Goal: Task Accomplishment & Management: Use online tool/utility

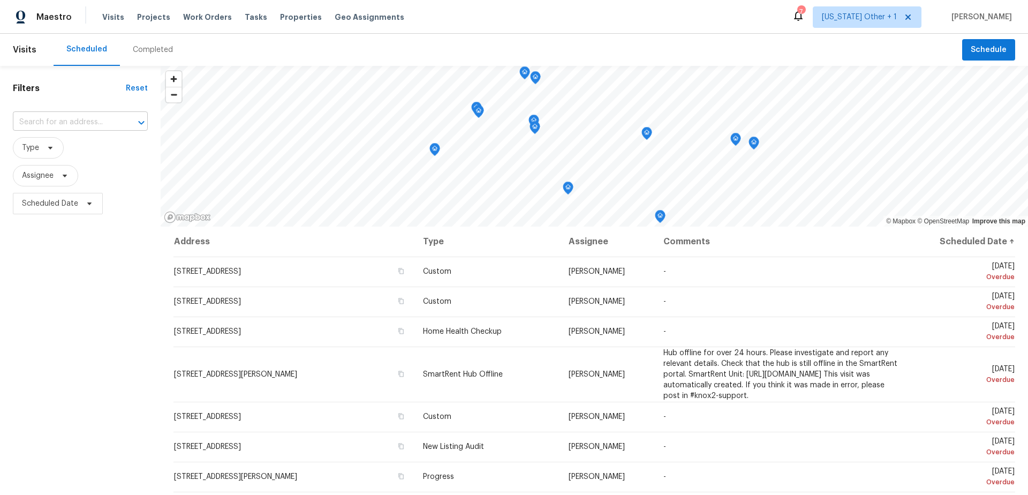
click at [47, 123] on input "text" at bounding box center [65, 122] width 105 height 17
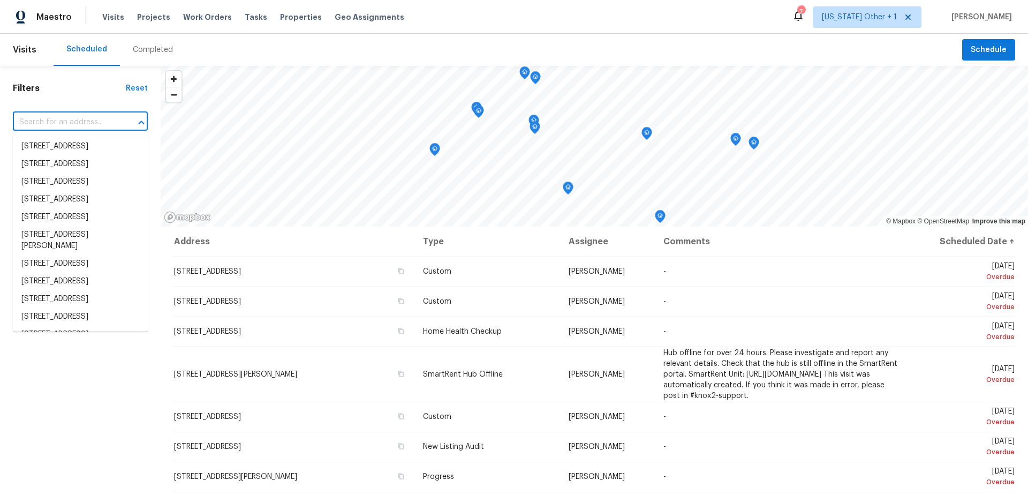
paste input "[STREET_ADDRESS][PERSON_NAME]"
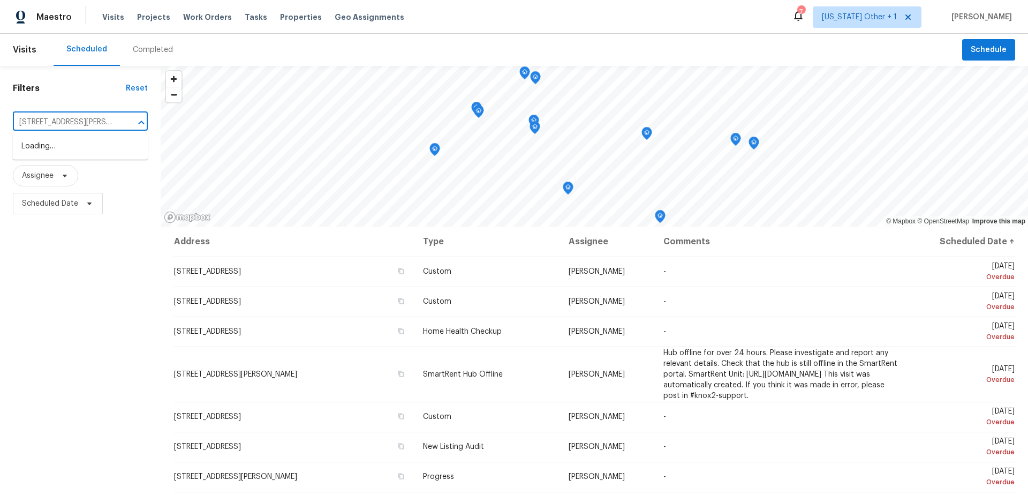
scroll to position [0, 36]
type input "[STREET_ADDRESS][PERSON_NAME]"
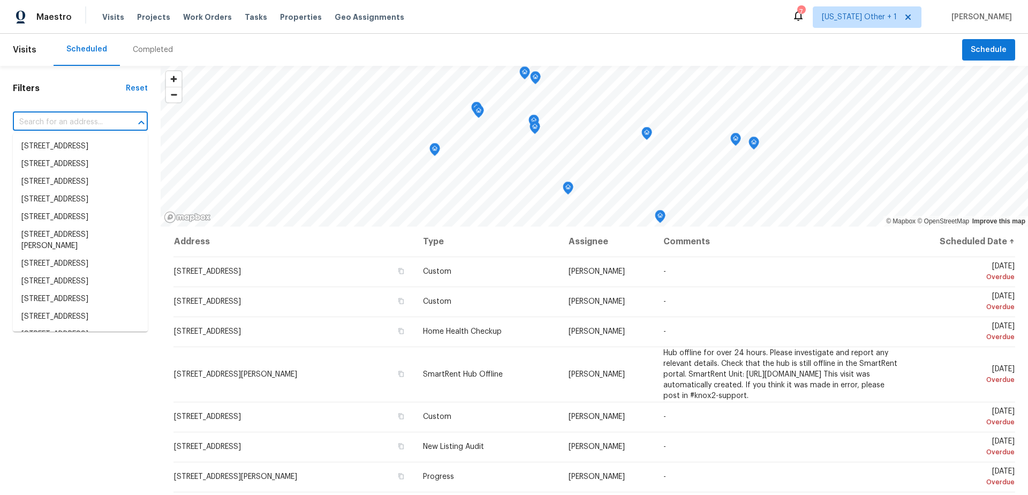
scroll to position [0, 0]
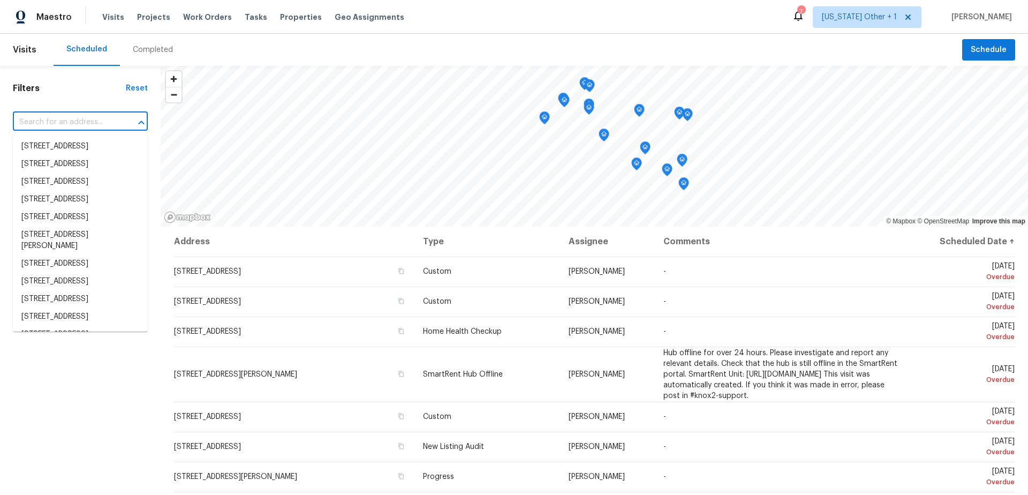
paste input "[STREET_ADDRESS][PERSON_NAME]"
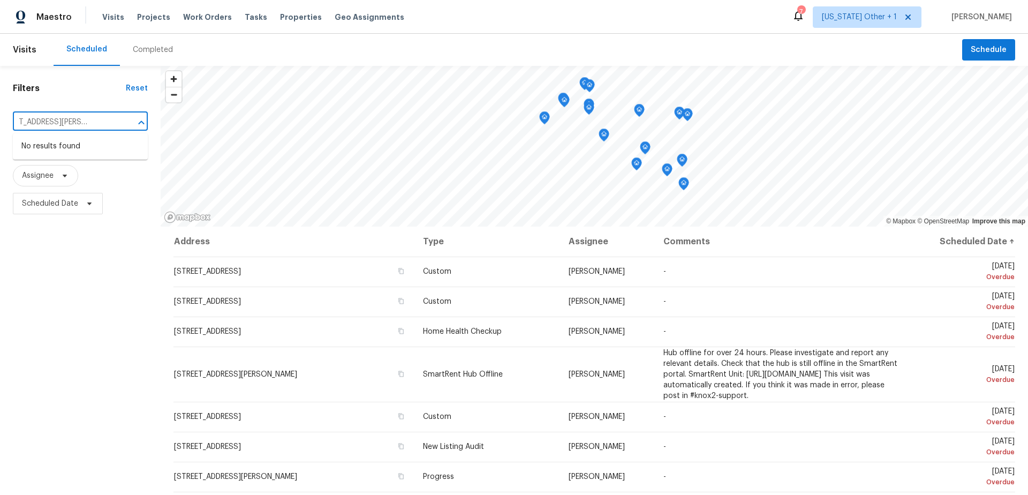
type input "[STREET_ADDRESS][PERSON_NAME]"
click at [154, 48] on div "Completed" at bounding box center [153, 49] width 40 height 11
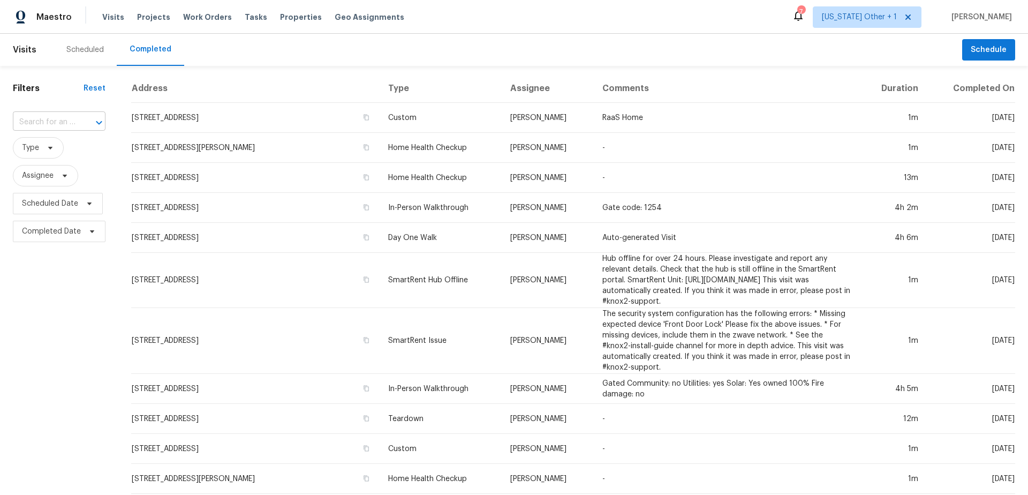
click at [61, 117] on input "text" at bounding box center [44, 122] width 63 height 17
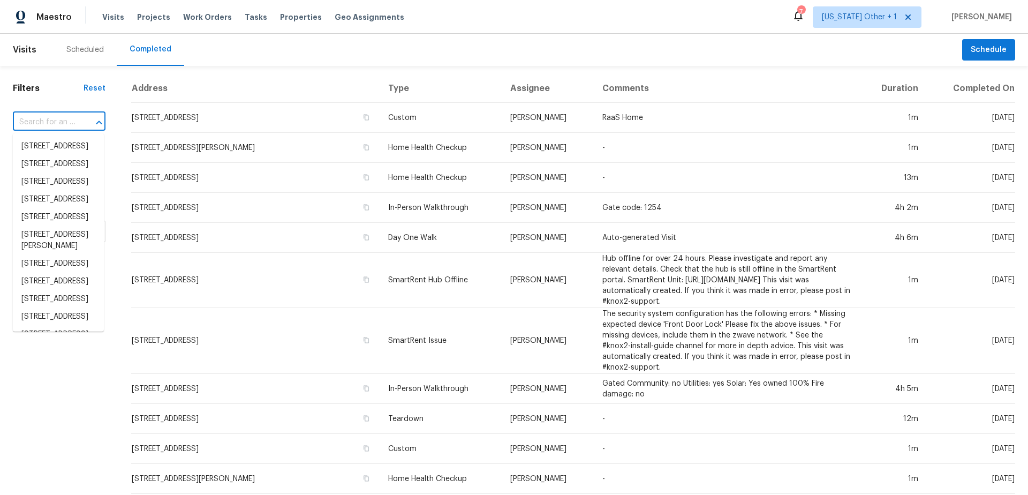
paste input "[STREET_ADDRESS][PERSON_NAME]"
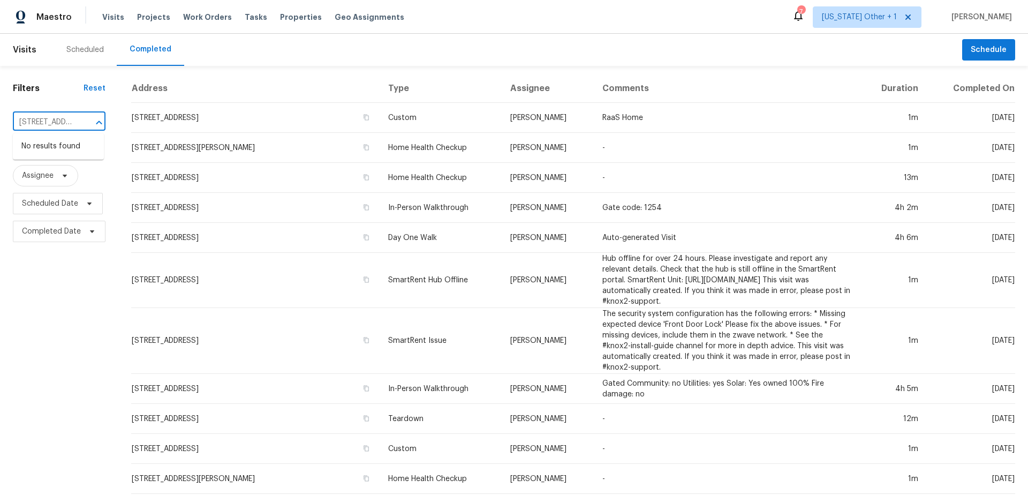
scroll to position [0, 79]
drag, startPoint x: 81, startPoint y: 121, endPoint x: -3, endPoint y: 121, distance: 83.5
click at [0, 121] on html "Maestro Visits Projects Work Orders Tasks Properties Geo Assignments 7 [US_STAT…" at bounding box center [514, 247] width 1028 height 495
drag, startPoint x: 76, startPoint y: 118, endPoint x: 20, endPoint y: 117, distance: 56.2
click at [19, 117] on div "[STREET_ADDRESS][PERSON_NAME] ​" at bounding box center [59, 122] width 93 height 17
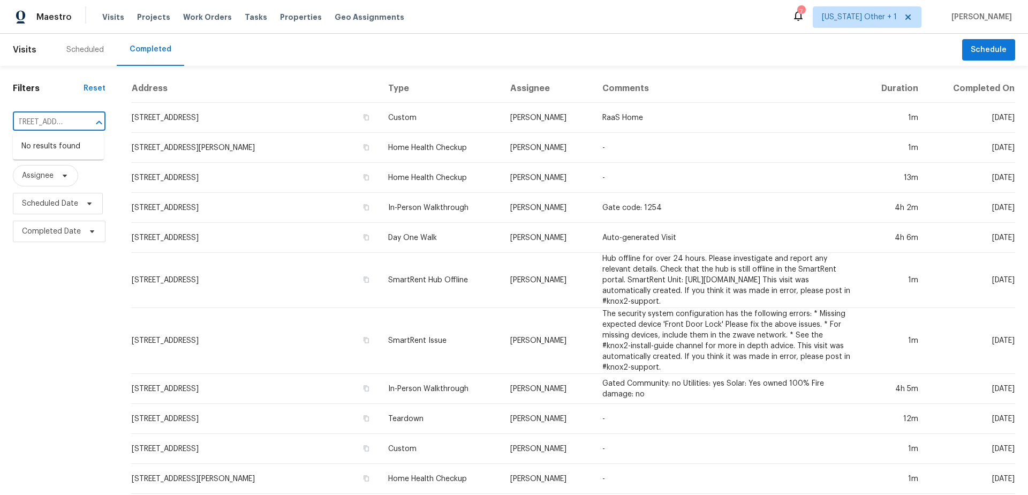
scroll to position [0, 0]
drag, startPoint x: 25, startPoint y: 123, endPoint x: 11, endPoint y: 122, distance: 13.4
click at [11, 122] on div "Filters Reset [STREET_ADDRESS][PERSON_NAME] ​ Type Assignee Scheduled Date Comp…" at bounding box center [59, 429] width 118 height 726
click at [72, 126] on input "[STREET_ADDRESS][PERSON_NAME]" at bounding box center [44, 122] width 63 height 17
click at [72, 123] on input "[STREET_ADDRESS][PERSON_NAME]" at bounding box center [44, 122] width 63 height 17
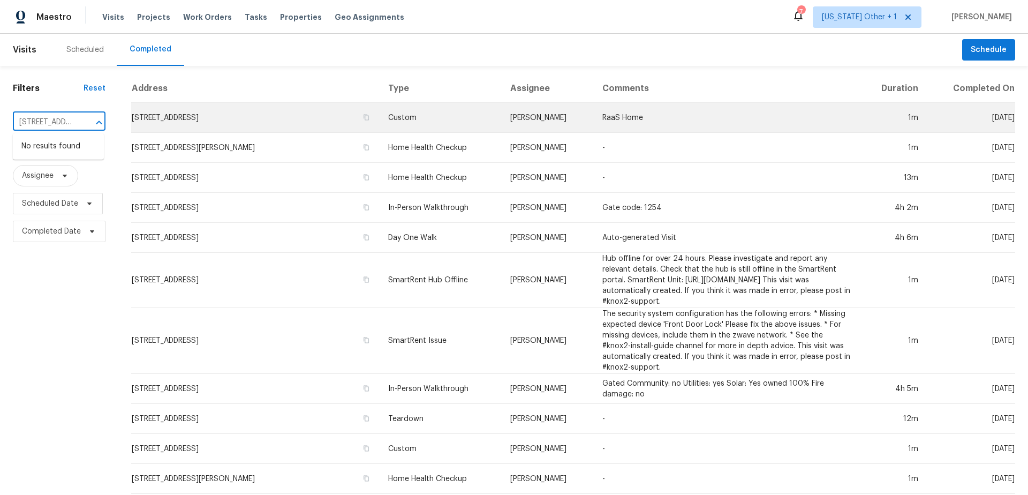
drag, startPoint x: 77, startPoint y: 122, endPoint x: 131, endPoint y: 123, distance: 54.1
click at [131, 123] on div "Filters Reset [STREET_ADDRESS][PERSON_NAME] ​ Type Assignee Scheduled Date Comp…" at bounding box center [514, 429] width 1028 height 726
type input "[STREET_ADDRESS][PERSON_NAME]"
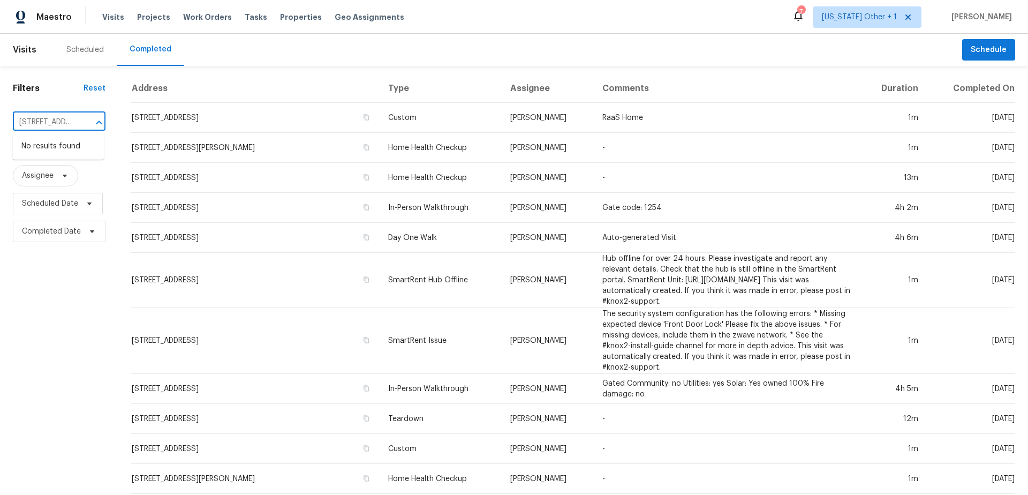
drag, startPoint x: 74, startPoint y: 127, endPoint x: -10, endPoint y: 126, distance: 83.6
click at [0, 126] on html "Maestro Visits Projects Work Orders Tasks Properties Geo Assignments 7 [US_STAT…" at bounding box center [514, 247] width 1028 height 495
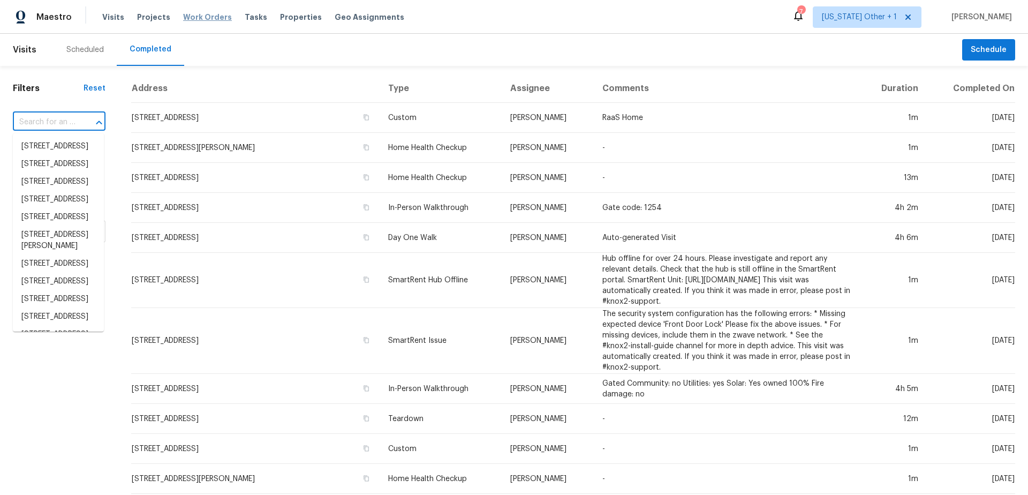
click at [206, 12] on span "Work Orders" at bounding box center [207, 17] width 49 height 11
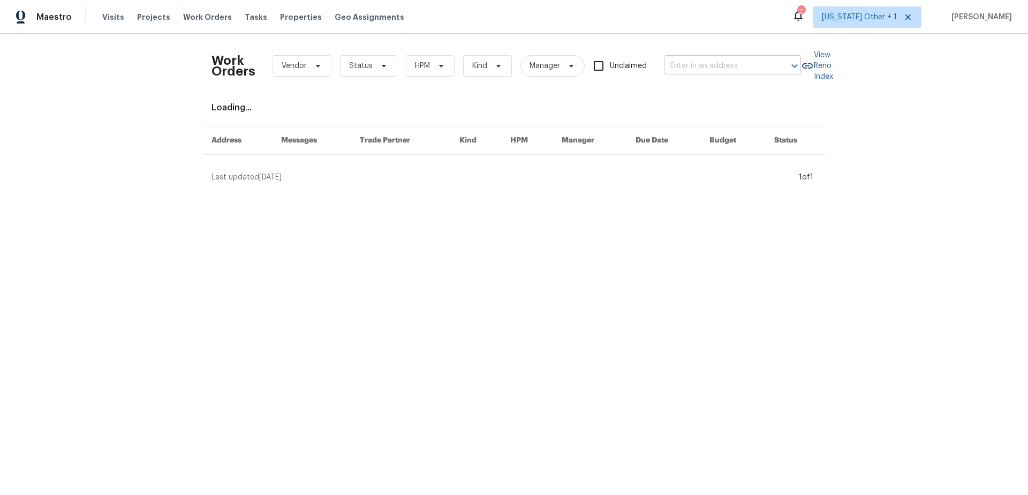
click at [684, 66] on input "text" at bounding box center [717, 66] width 107 height 17
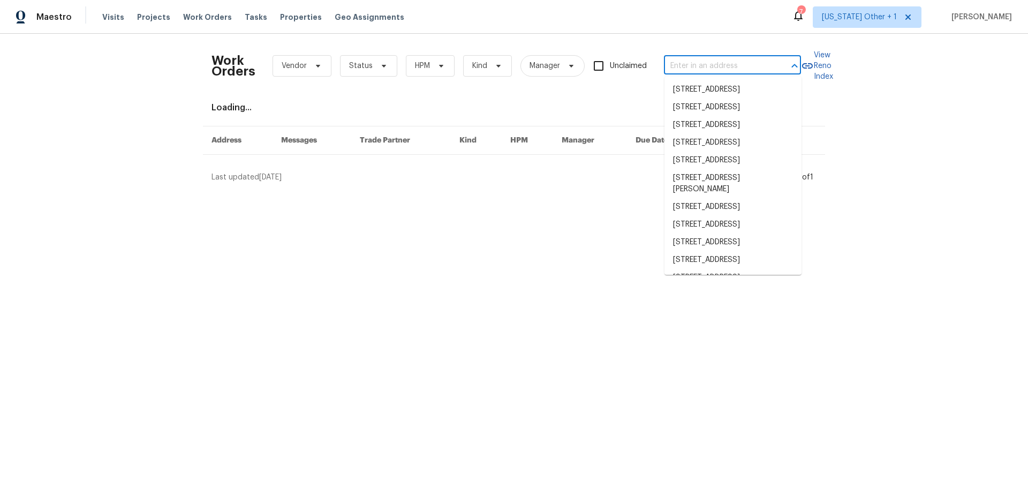
paste input "[STREET_ADDRESS][PERSON_NAME]"
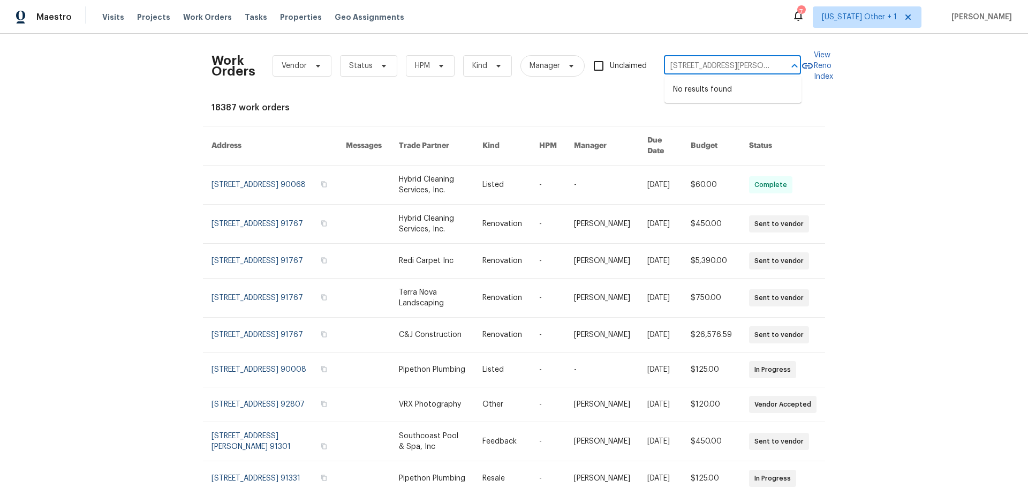
type input "[STREET_ADDRESS][PERSON_NAME]"
click at [623, 88] on div "Work Orders Vendor Status HPM Kind Manager Unclaimed ​" at bounding box center [507, 65] width 590 height 47
click at [860, 25] on span "[US_STATE] Other + 1" at bounding box center [867, 16] width 109 height 21
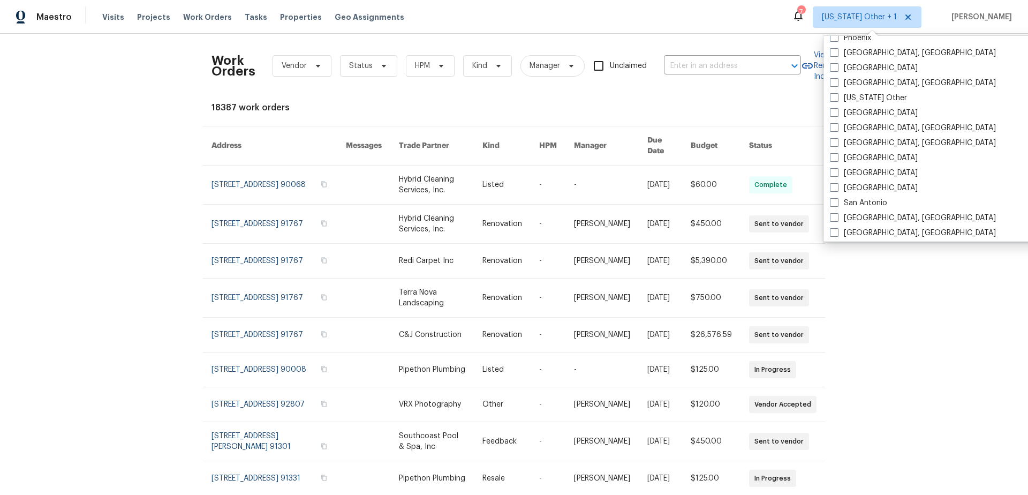
scroll to position [1286, 0]
click at [861, 109] on label "[GEOGRAPHIC_DATA]" at bounding box center [874, 111] width 88 height 11
click at [837, 109] on input "[GEOGRAPHIC_DATA]" at bounding box center [833, 109] width 7 height 7
checkbox input "true"
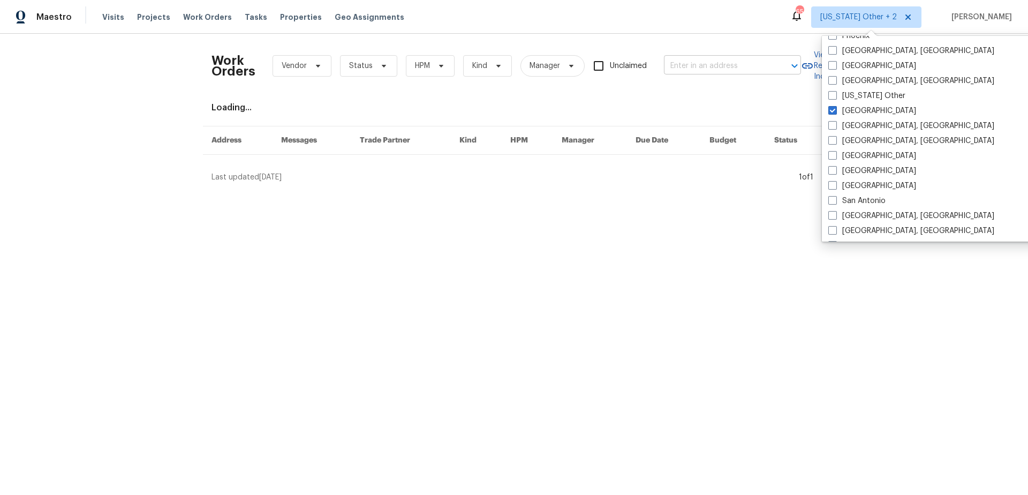
click at [688, 61] on input "text" at bounding box center [717, 66] width 107 height 17
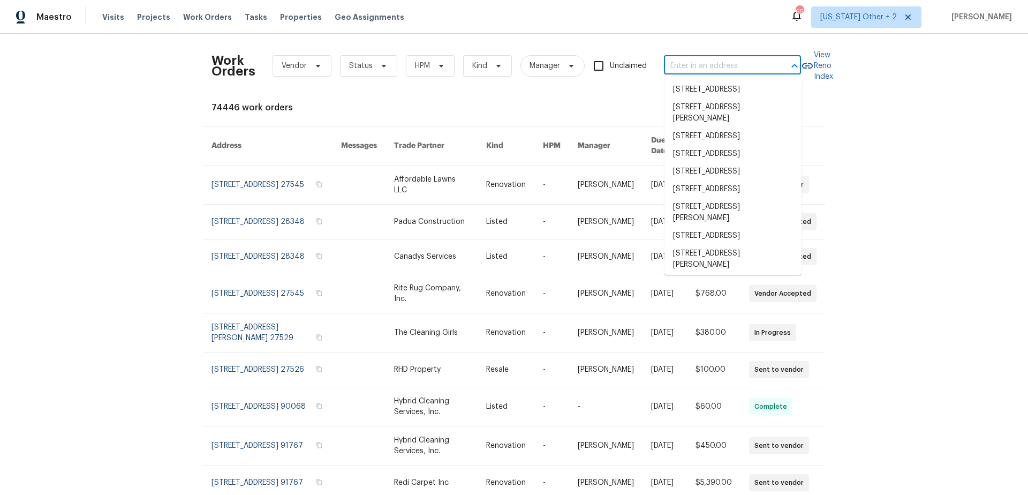
paste input "[STREET_ADDRESS][PERSON_NAME]"
type input "[STREET_ADDRESS][PERSON_NAME]"
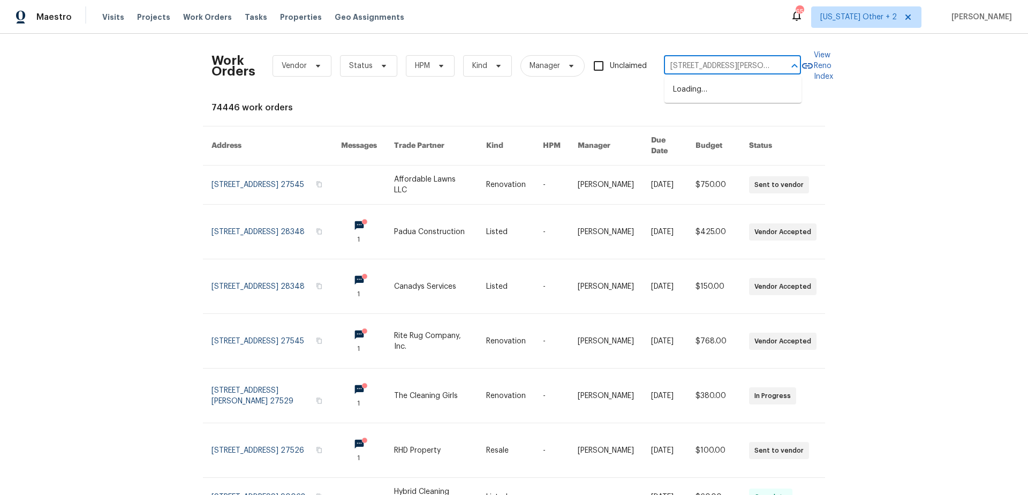
scroll to position [0, 34]
click at [712, 94] on li "[STREET_ADDRESS][PERSON_NAME]" at bounding box center [733, 95] width 137 height 29
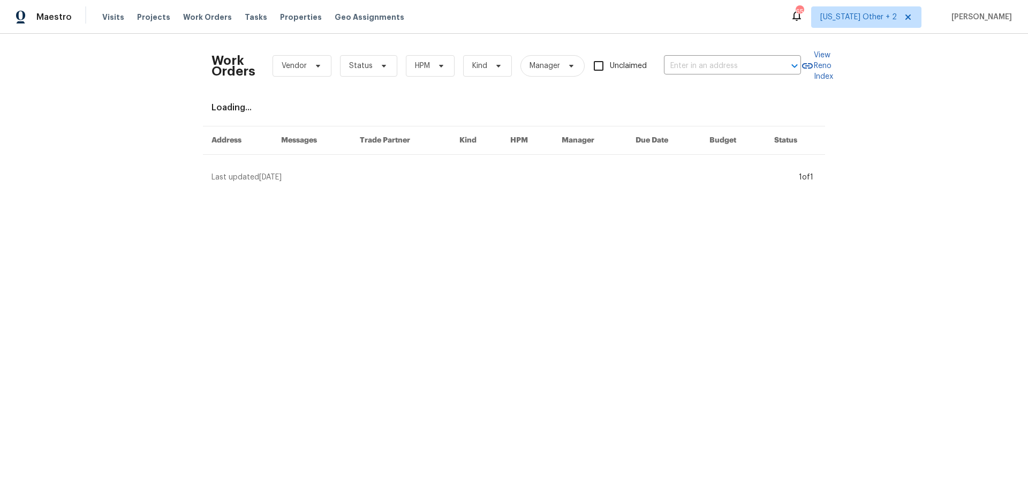
type input "[STREET_ADDRESS][PERSON_NAME]"
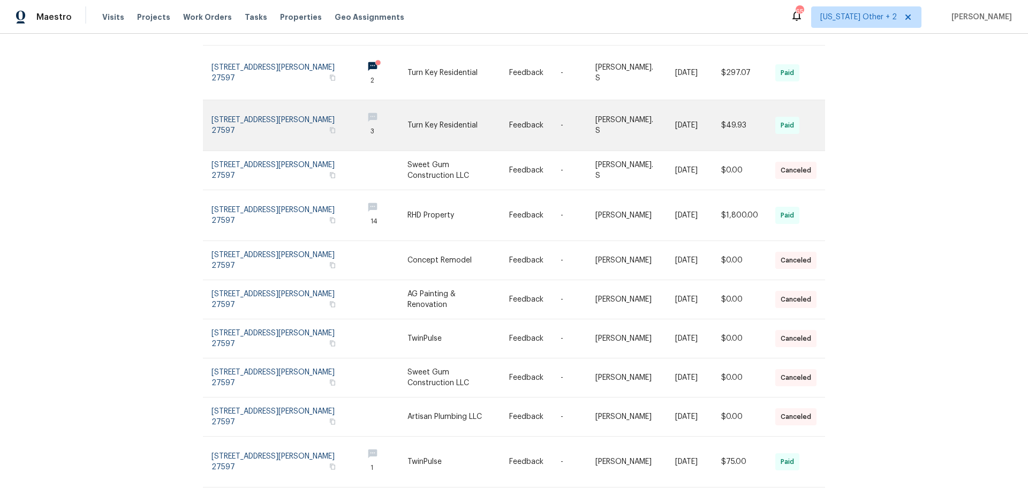
scroll to position [137, 0]
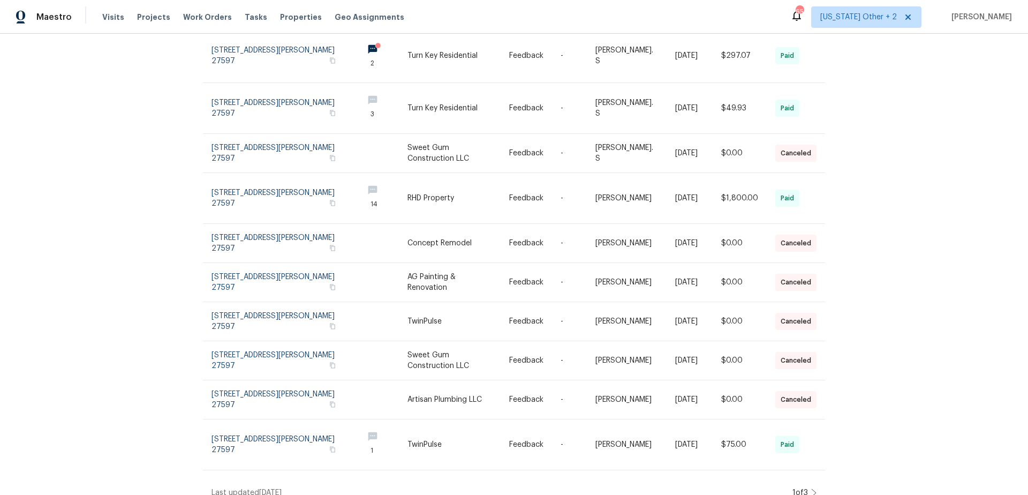
click at [813, 489] on icon at bounding box center [814, 492] width 4 height 7
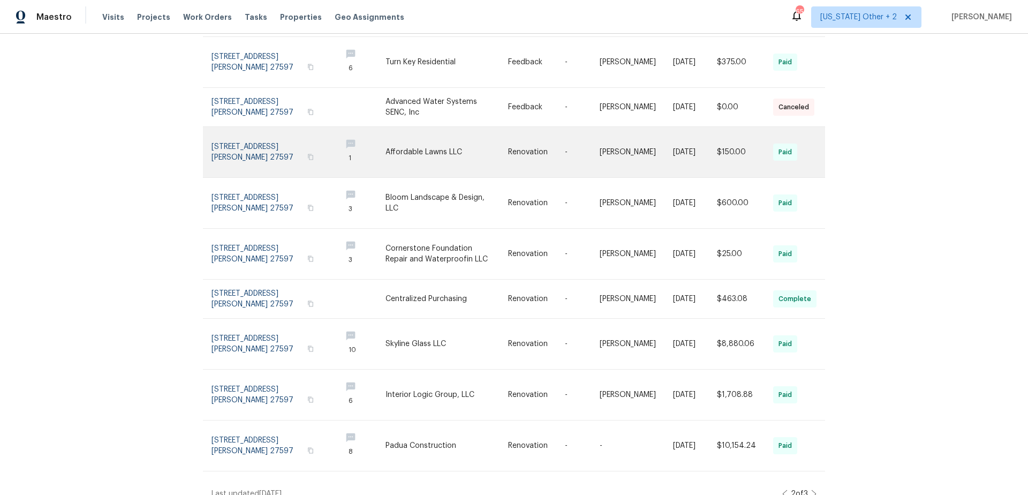
scroll to position [168, 0]
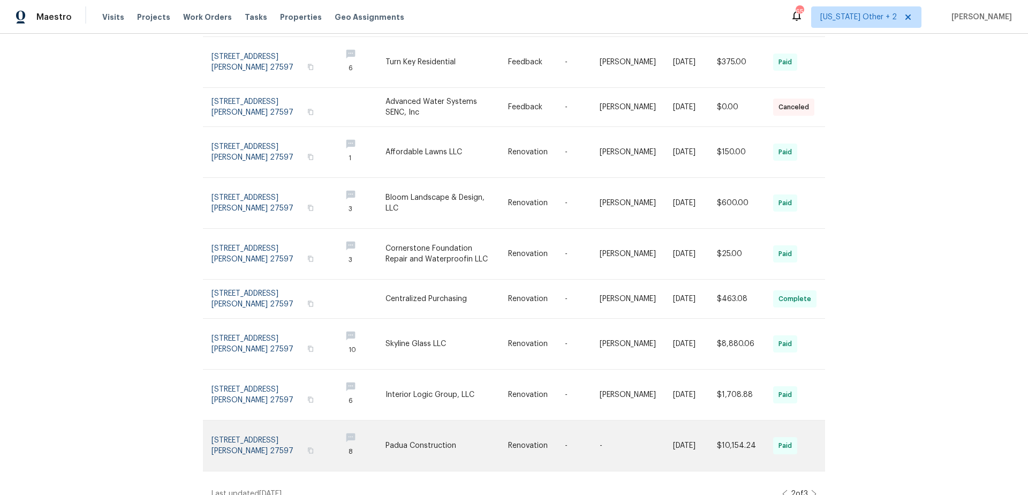
click at [458, 431] on link at bounding box center [447, 445] width 123 height 50
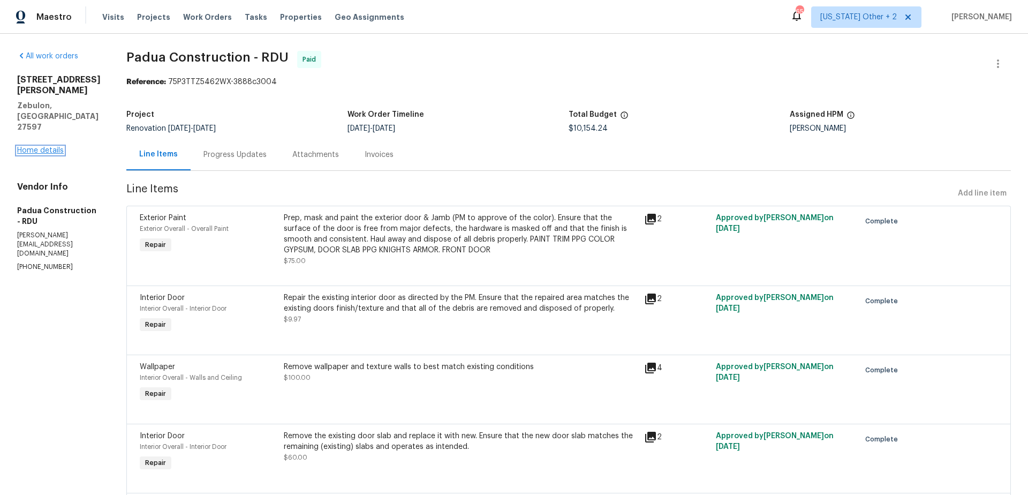
click at [36, 148] on link "Home details" at bounding box center [40, 150] width 47 height 7
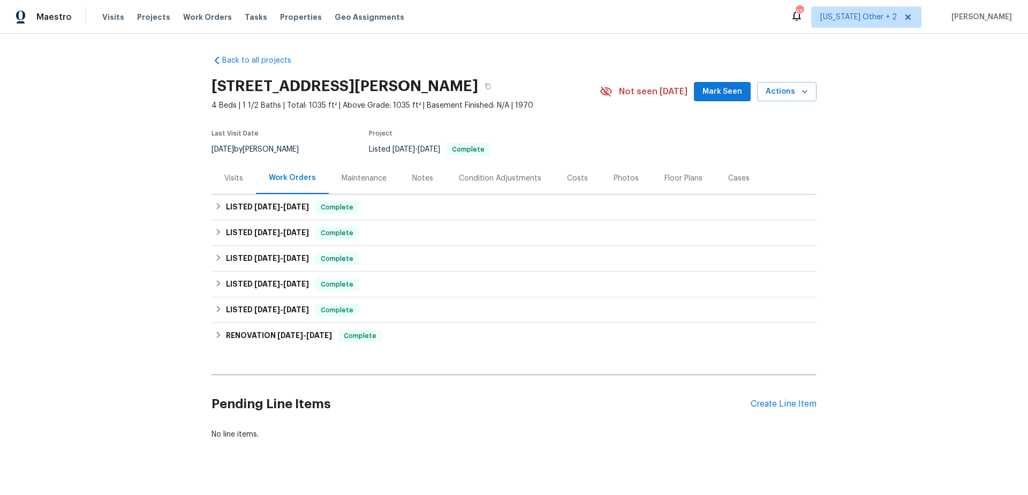
scroll to position [18, 0]
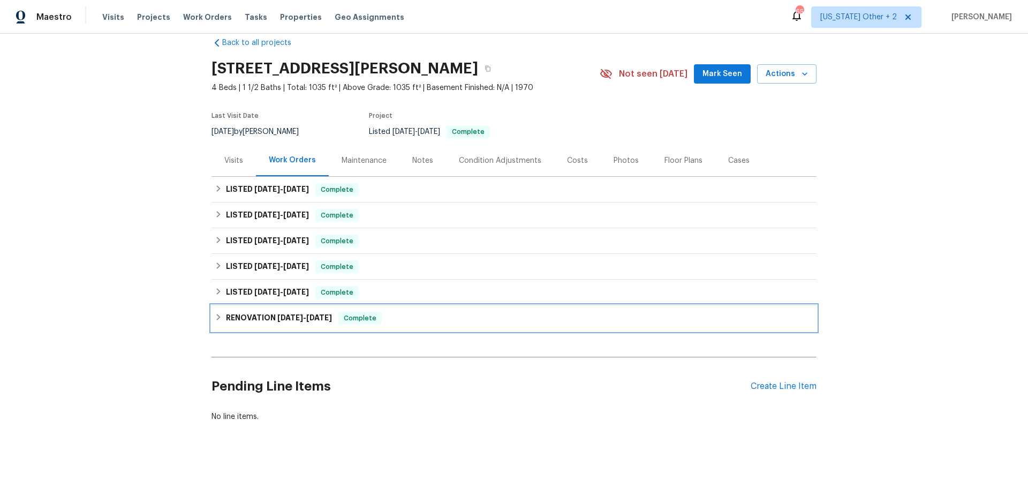
click at [260, 317] on h6 "RENOVATION [DATE] - [DATE]" at bounding box center [279, 318] width 106 height 13
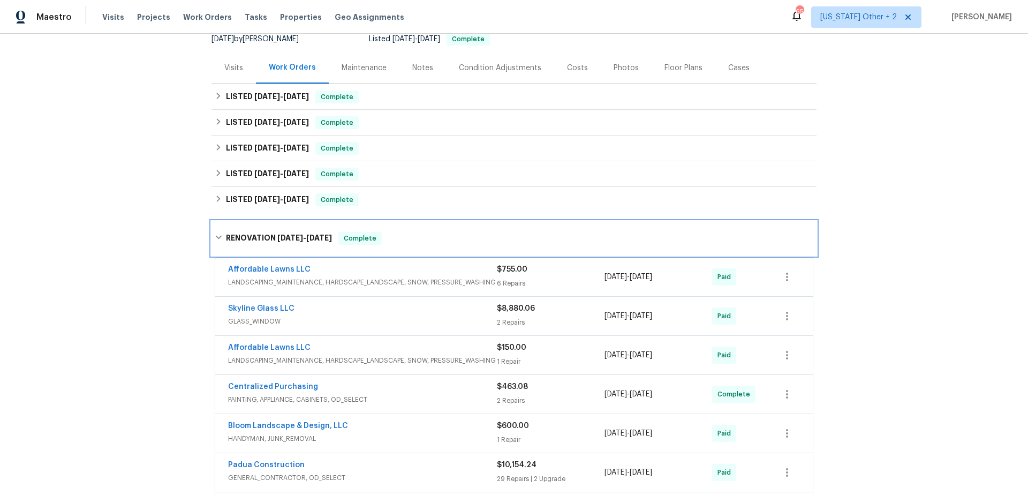
scroll to position [112, 0]
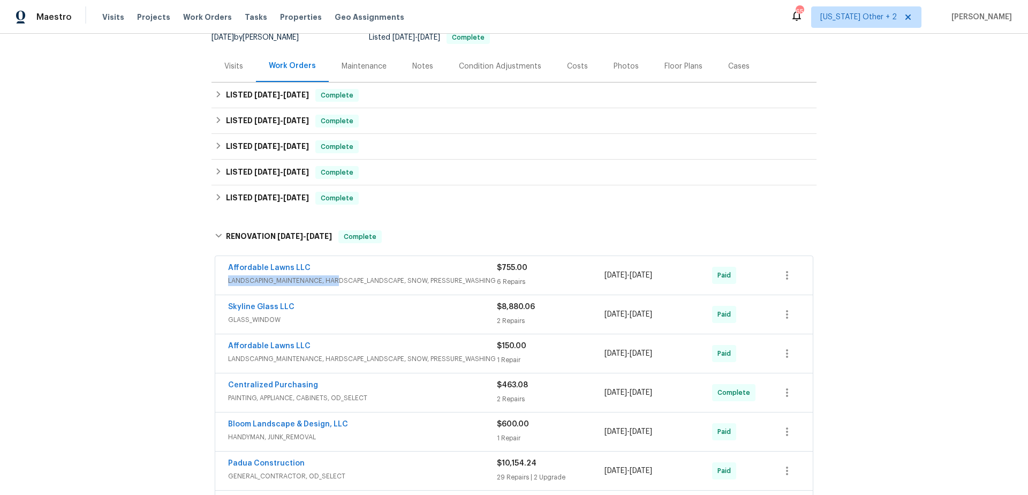
drag, startPoint x: 336, startPoint y: 277, endPoint x: 367, endPoint y: 267, distance: 32.2
click at [367, 267] on div "Affordable Lawns LLC LANDSCAPING_MAINTENANCE, HARDSCAPE_LANDSCAPE, SNOW, PRESSU…" at bounding box center [362, 274] width 269 height 24
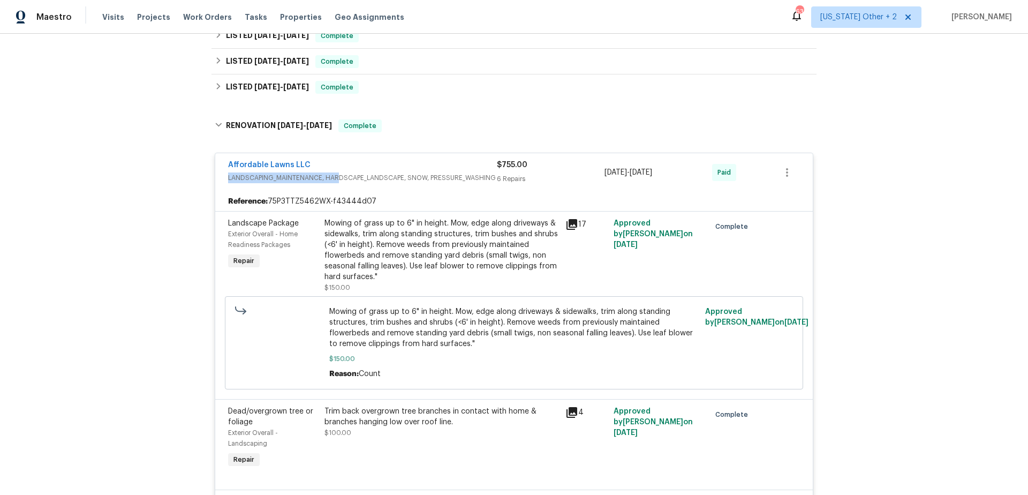
scroll to position [224, 0]
